Goal: Task Accomplishment & Management: Manage account settings

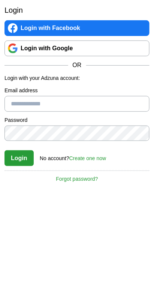
click at [139, 45] on link "Login with Google" at bounding box center [77, 49] width 145 height 16
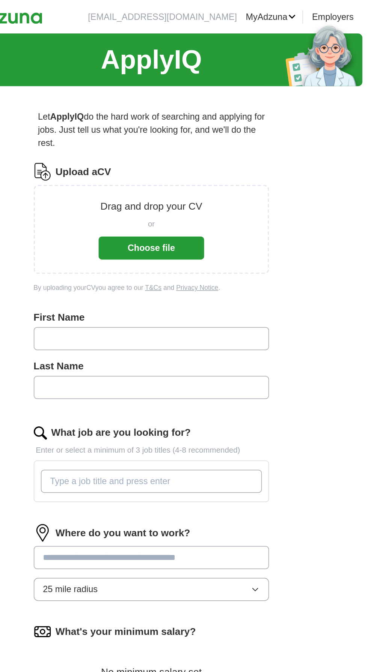
click at [278, 18] on img at bounding box center [301, 37] width 53 height 43
click at [273, 14] on link "MyAdzuna" at bounding box center [265, 11] width 35 height 9
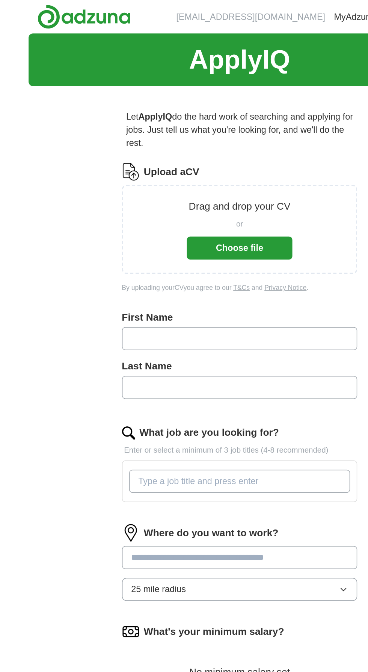
click at [58, 13] on img at bounding box center [78, 11] width 64 height 17
